Goal: Task Accomplishment & Management: Complete application form

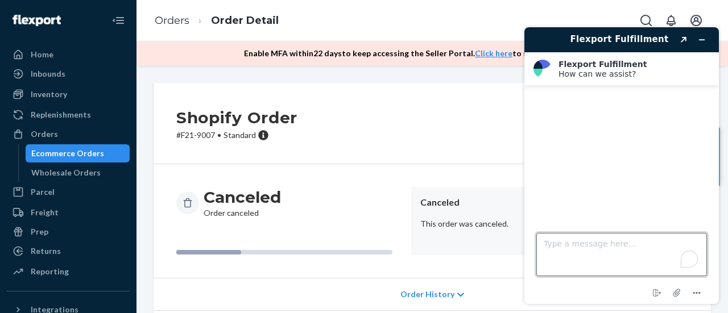
click at [637, 237] on textarea "Type a message here..." at bounding box center [621, 254] width 171 height 43
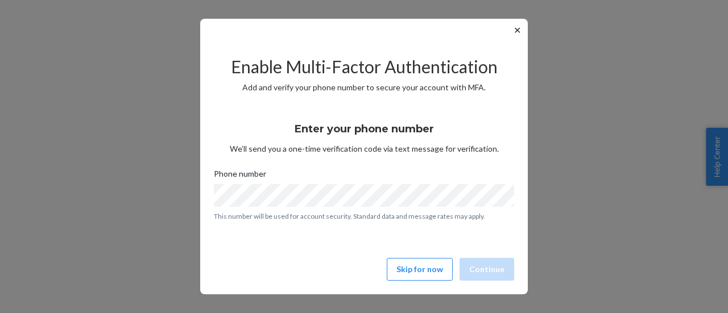
click at [514, 30] on button "✕" at bounding box center [517, 30] width 12 height 14
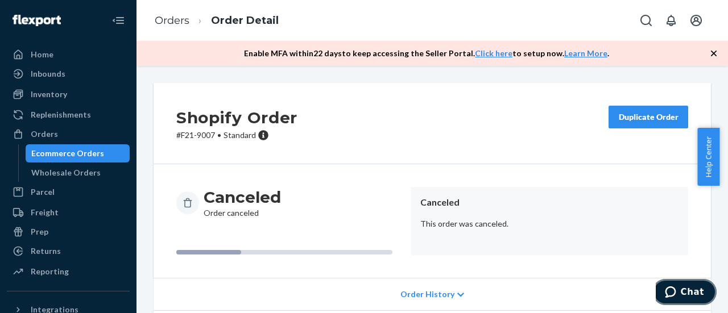
click at [680, 293] on span "Chat" at bounding box center [673, 292] width 16 height 11
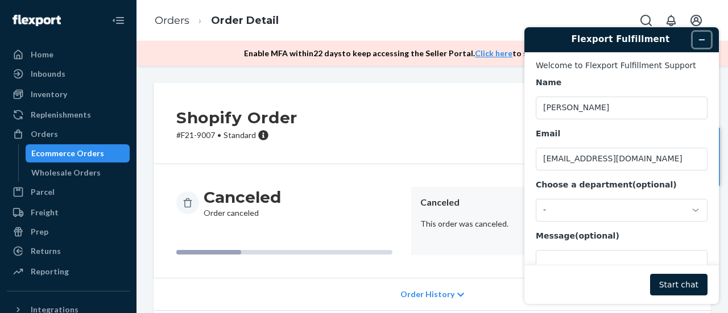
click at [700, 43] on icon "Minimize widget" at bounding box center [702, 40] width 8 height 8
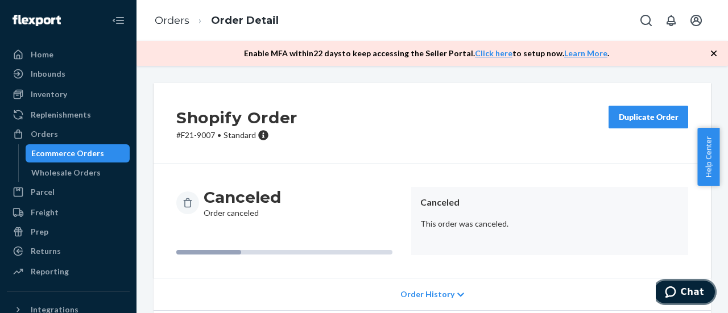
click at [680, 289] on span "Chat" at bounding box center [673, 292] width 16 height 11
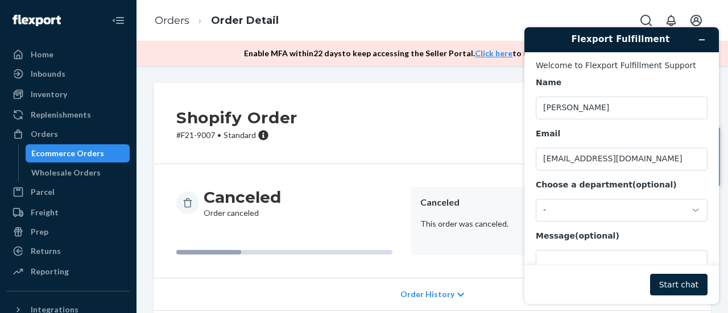
click at [684, 281] on button "Start chat" at bounding box center [678, 285] width 57 height 22
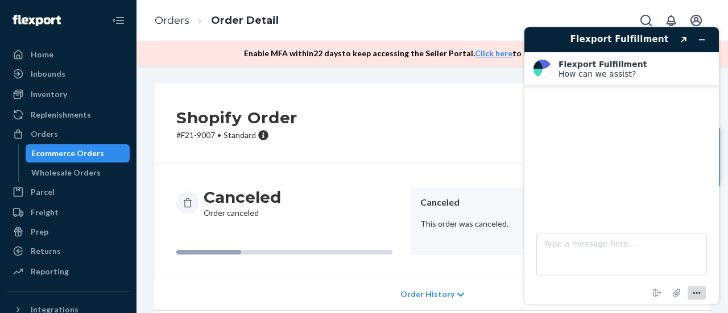
click at [700, 292] on icon "Menu" at bounding box center [697, 294] width 14 height 14
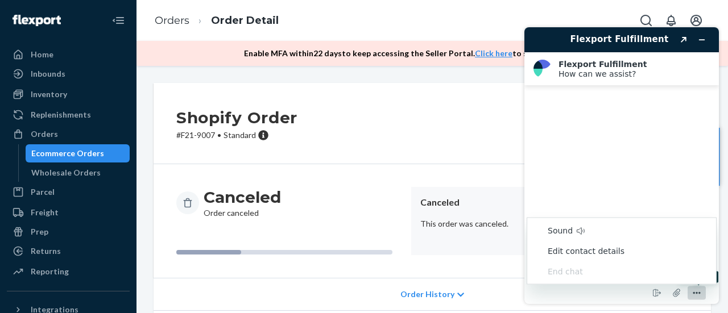
click at [700, 294] on icon "Menu" at bounding box center [697, 294] width 14 height 14
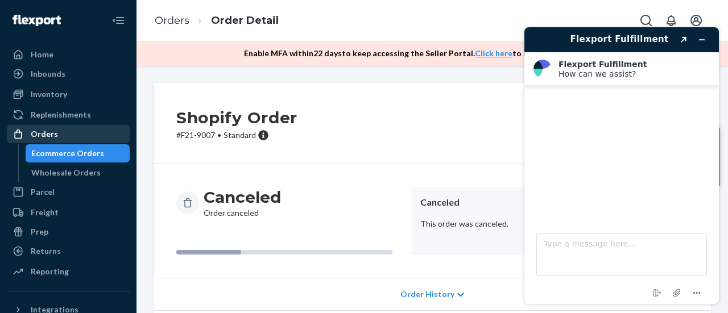
click at [48, 130] on div "Orders" at bounding box center [44, 133] width 27 height 11
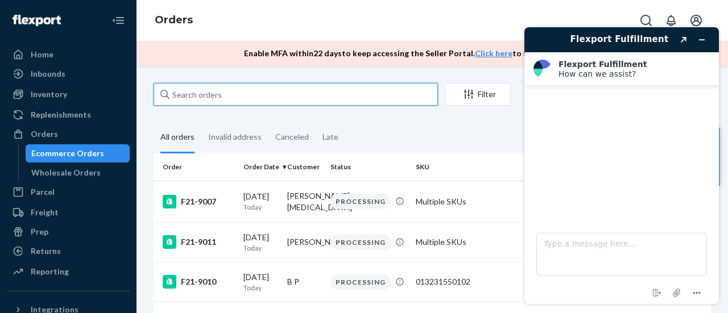
drag, startPoint x: 246, startPoint y: 89, endPoint x: 239, endPoint y: 93, distance: 7.9
click at [243, 89] on input "text" at bounding box center [295, 94] width 284 height 23
paste input "F21-7415"
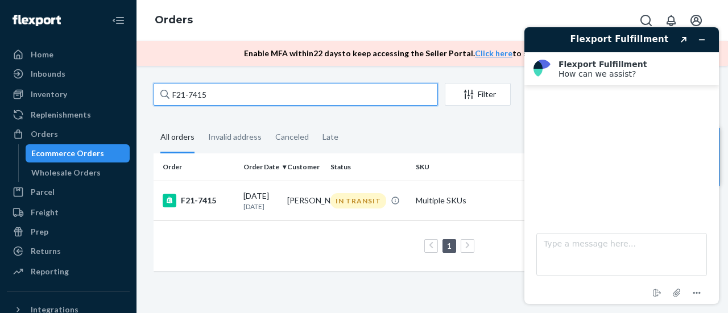
type input "F21-7415"
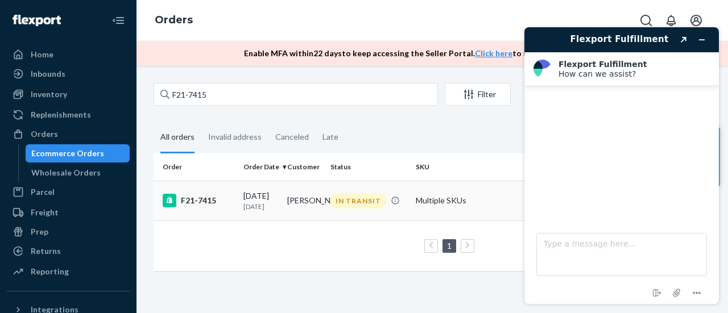
click at [190, 206] on div "F21-7415" at bounding box center [199, 201] width 72 height 14
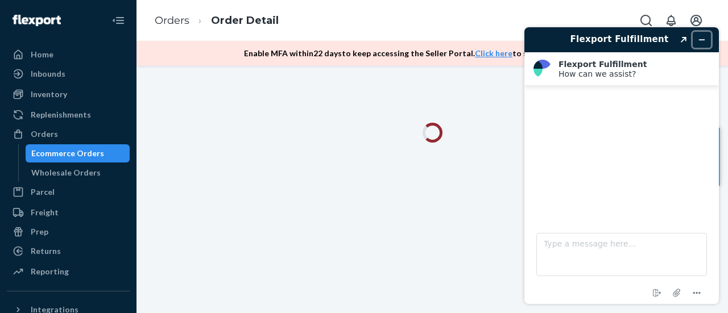
click at [701, 43] on icon "Minimize widget" at bounding box center [702, 40] width 8 height 8
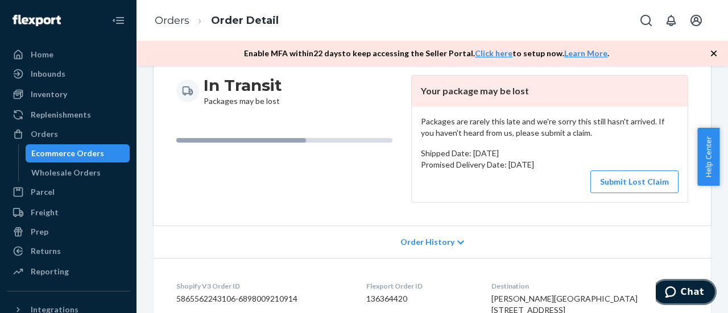
scroll to position [114, 0]
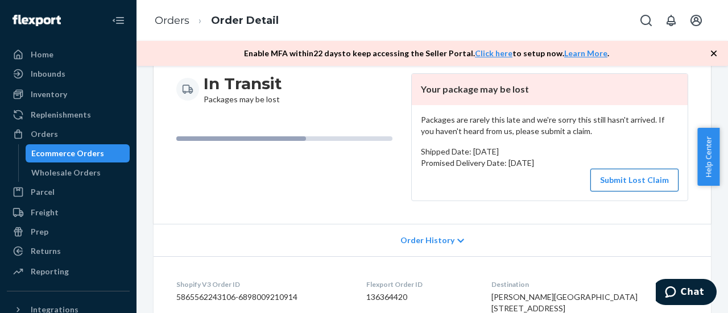
click at [617, 180] on button "Submit Lost Claim" at bounding box center [634, 180] width 88 height 23
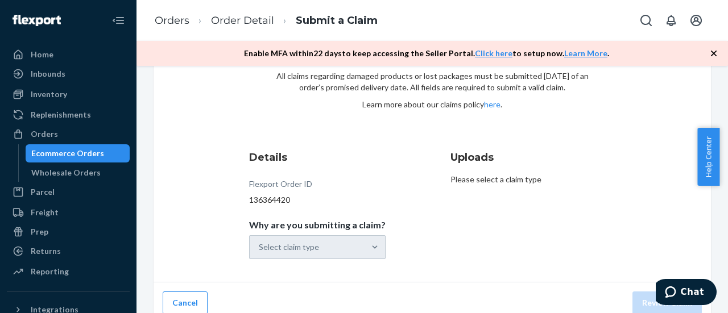
scroll to position [74, 0]
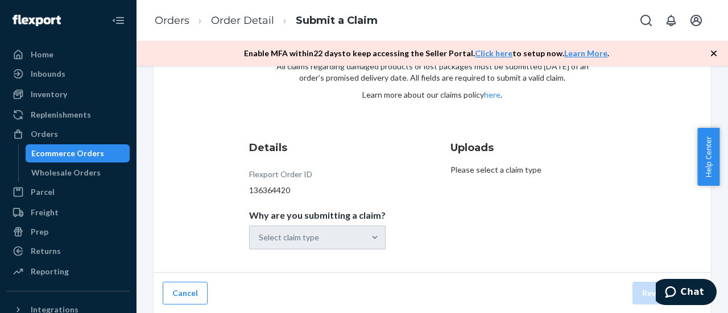
click at [349, 240] on div "Select claim type" at bounding box center [317, 238] width 136 height 24
click at [260, 240] on input "Why are you submitting a claim? Select claim type" at bounding box center [259, 237] width 1 height 11
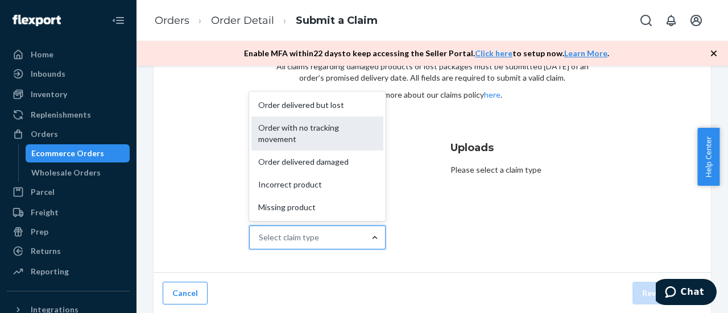
click at [328, 130] on div "Order with no tracking movement" at bounding box center [317, 134] width 132 height 34
click at [260, 232] on input "Why are you submitting a claim? option Order with no tracking movement focused,…" at bounding box center [259, 237] width 1 height 11
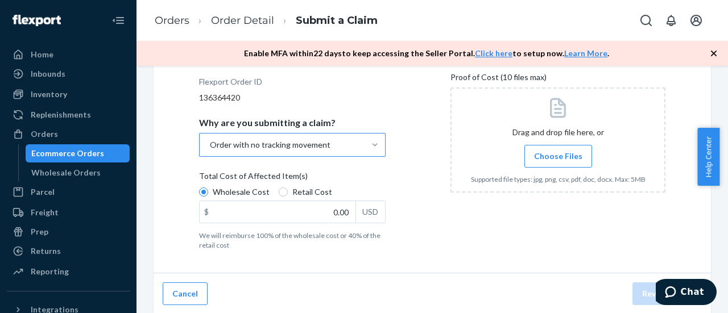
scroll to position [168, 0]
click at [322, 211] on input "0.00" at bounding box center [278, 212] width 156 height 22
type input "35.51"
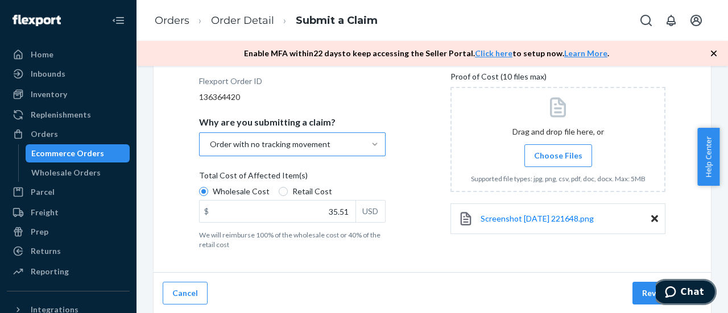
click at [687, 290] on span "Chat" at bounding box center [691, 292] width 23 height 10
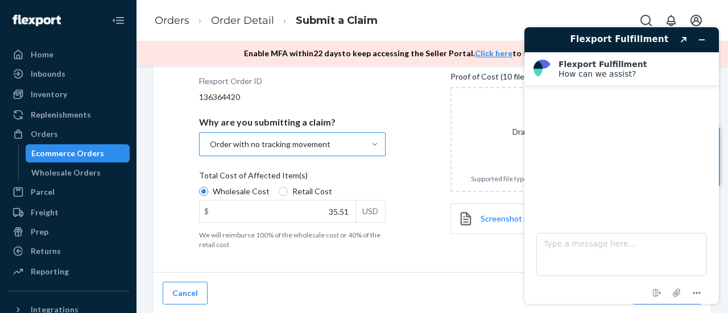
scroll to position [0, 0]
click at [409, 252] on div "Submit a Claim All claims regarding damaged products or lost packages must be s…" at bounding box center [431, 94] width 557 height 358
click at [700, 41] on icon "Minimize widget" at bounding box center [702, 40] width 8 height 8
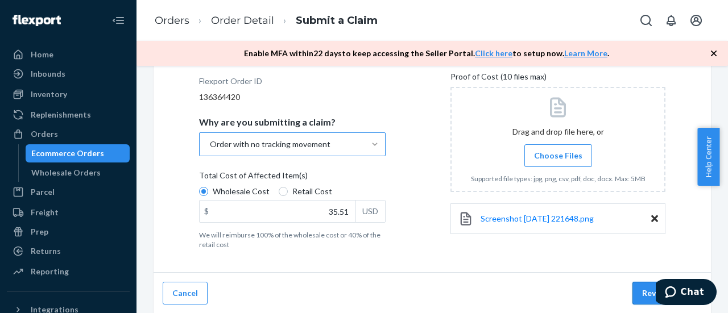
click at [637, 288] on button "Review Claim" at bounding box center [666, 293] width 69 height 23
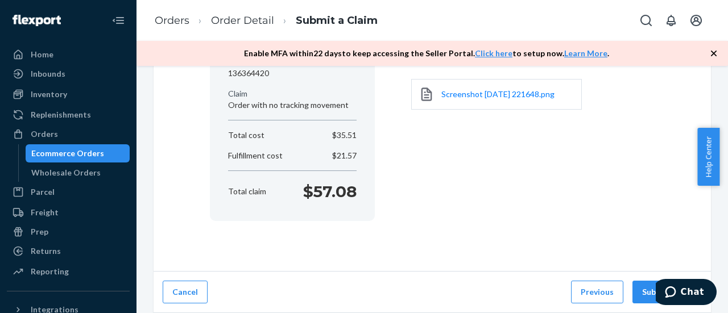
scroll to position [146, 0]
drag, startPoint x: 637, startPoint y: 289, endPoint x: 807, endPoint y: 242, distance: 176.4
click at [727, 242] on html "Home Inbounds Shipping Plans Problems Inventory Products Replenishments Orders …" at bounding box center [364, 156] width 728 height 313
click at [642, 297] on button "Submit Claim" at bounding box center [666, 293] width 69 height 23
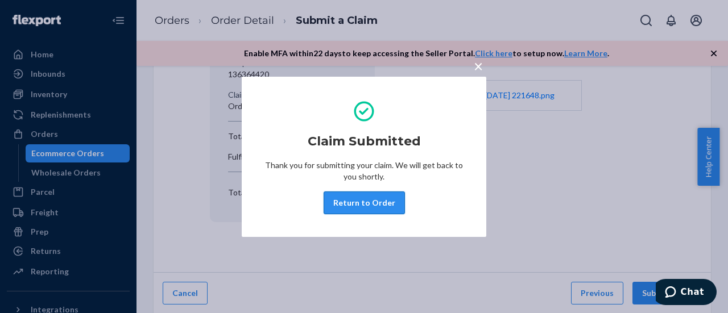
click at [354, 202] on button "Return to Order" at bounding box center [363, 203] width 81 height 23
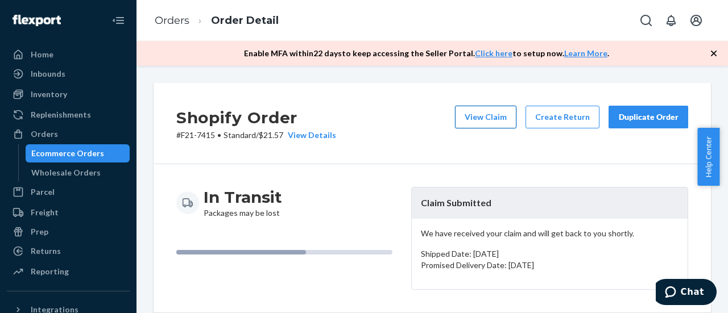
click at [478, 119] on button "View Claim" at bounding box center [485, 117] width 61 height 23
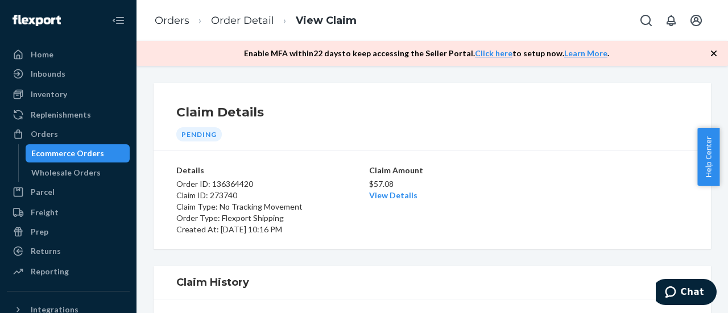
click at [411, 285] on h1 "Claim History" at bounding box center [432, 282] width 512 height 15
click at [176, 194] on div "Details Order ID: 136364420 Claim ID: 273740 Claim Type: No Tracking Movement O…" at bounding box center [431, 200] width 557 height 98
drag, startPoint x: 177, startPoint y: 194, endPoint x: 300, endPoint y: 205, distance: 123.3
click at [300, 205] on div "Order ID: 136364420 Claim ID: 273740 Claim Type: No Tracking Movement Order Typ…" at bounding box center [271, 205] width 190 height 59
copy div "Claim ID: 273740 Claim Type: No Tracking Movement"
